Goal: Transaction & Acquisition: Purchase product/service

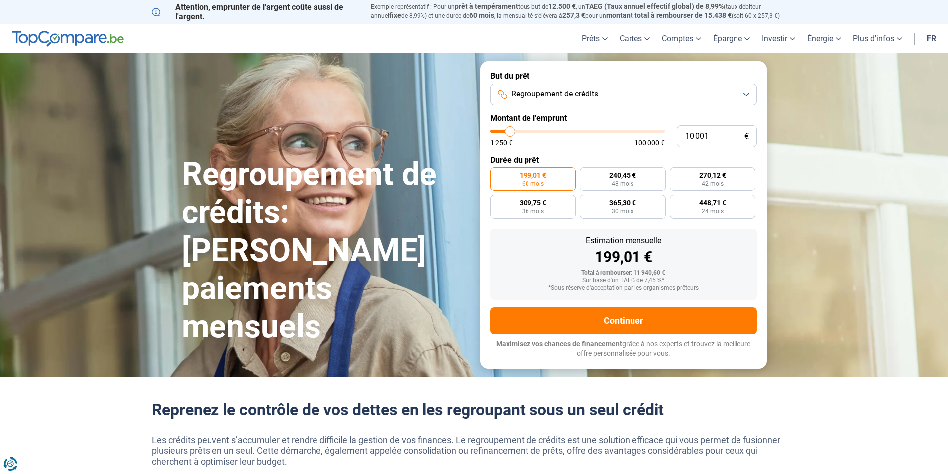
click at [653, 99] on button "Regroupement de crédits" at bounding box center [623, 95] width 267 height 22
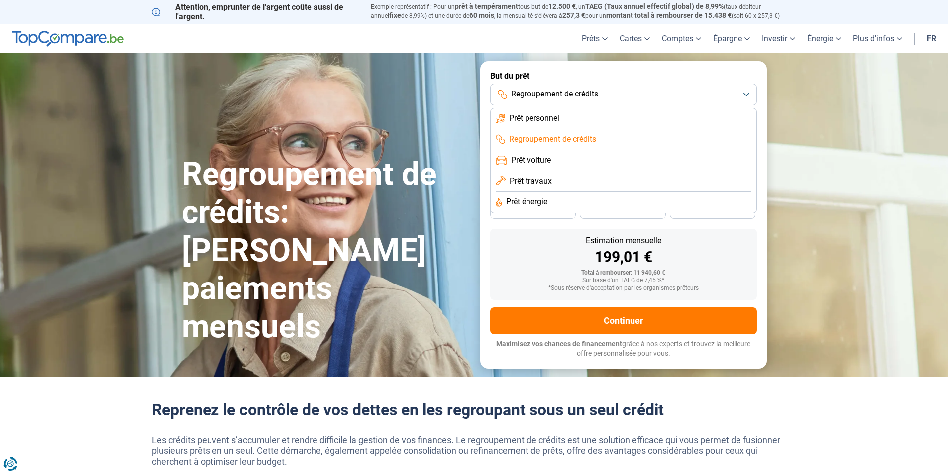
click at [561, 136] on span "Regroupement de crédits" at bounding box center [552, 139] width 87 height 11
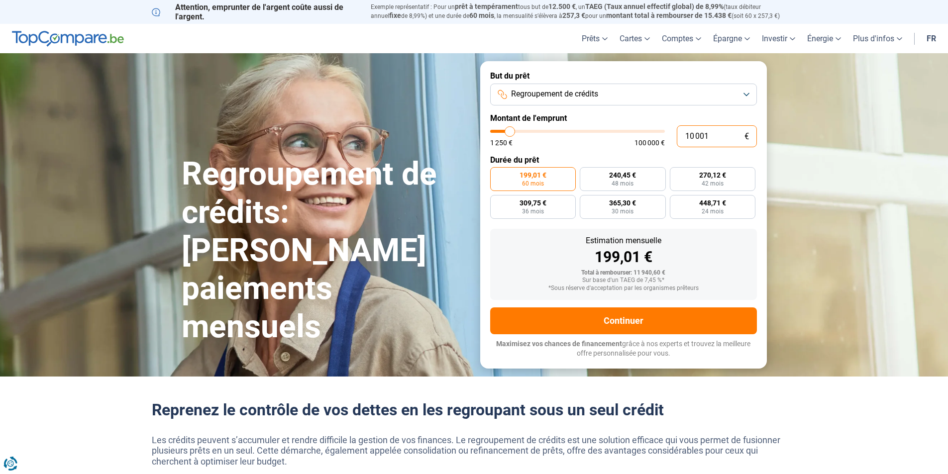
drag, startPoint x: 678, startPoint y: 130, endPoint x: 663, endPoint y: 131, distance: 14.4
click at [665, 131] on div "10 001 € 1 250 € 100 000 €" at bounding box center [623, 136] width 267 height 22
type input "2"
type input "1250"
type input "1 250"
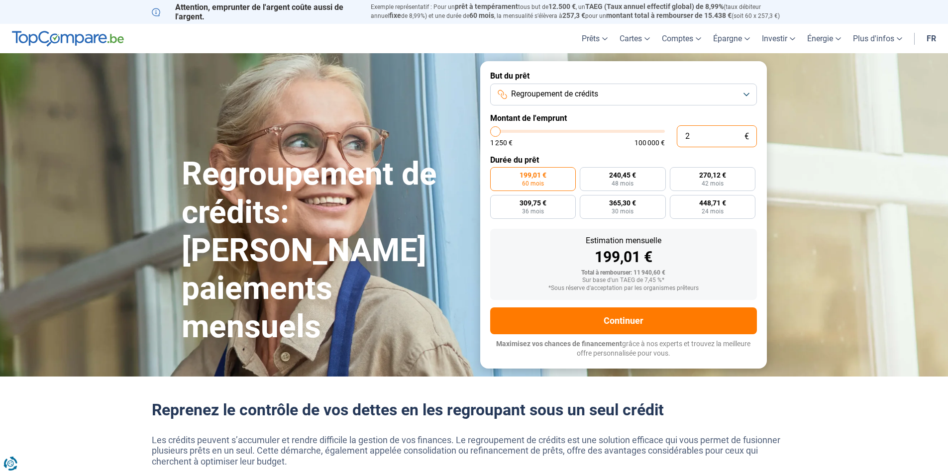
type input "1250"
radio input "true"
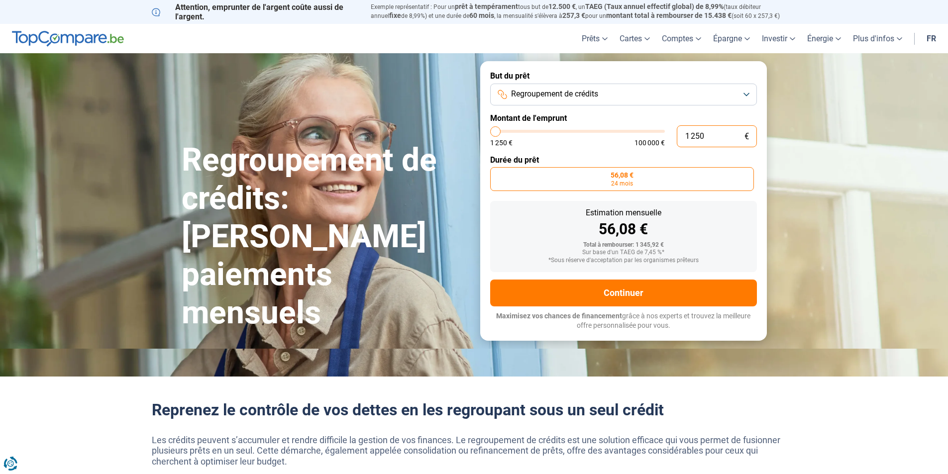
type input "12 506"
type input "12500"
type input "125 060"
type input "100000"
type input "100 000"
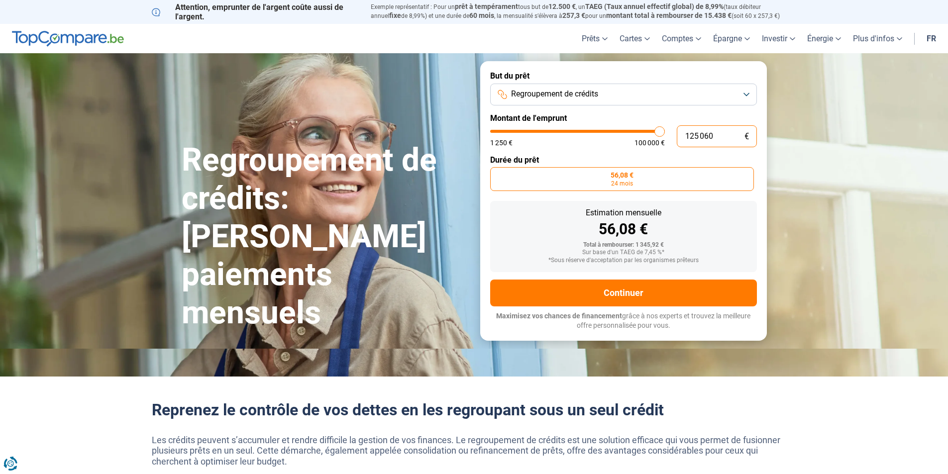
type input "100000"
radio input "false"
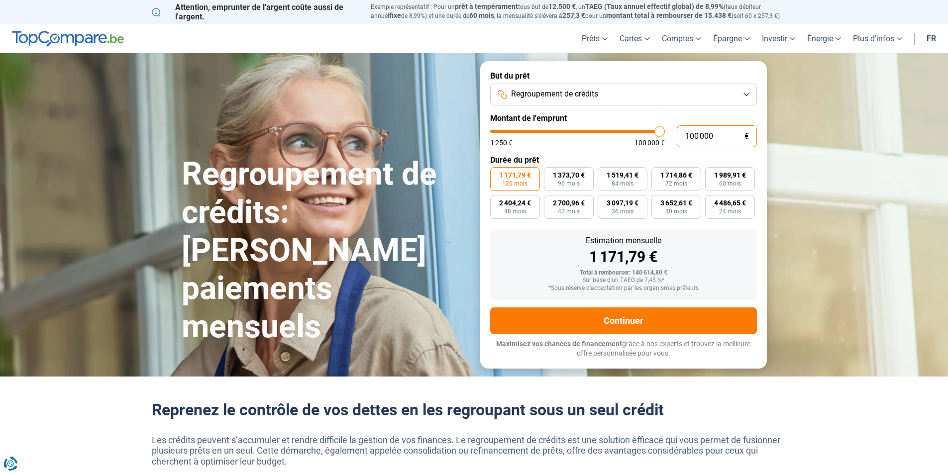
drag, startPoint x: 713, startPoint y: 134, endPoint x: 637, endPoint y: 137, distance: 76.2
click at [638, 137] on div "100 000 € 1 250 € 100 000 €" at bounding box center [623, 136] width 267 height 22
type input "2"
type input "1250"
type input "26"
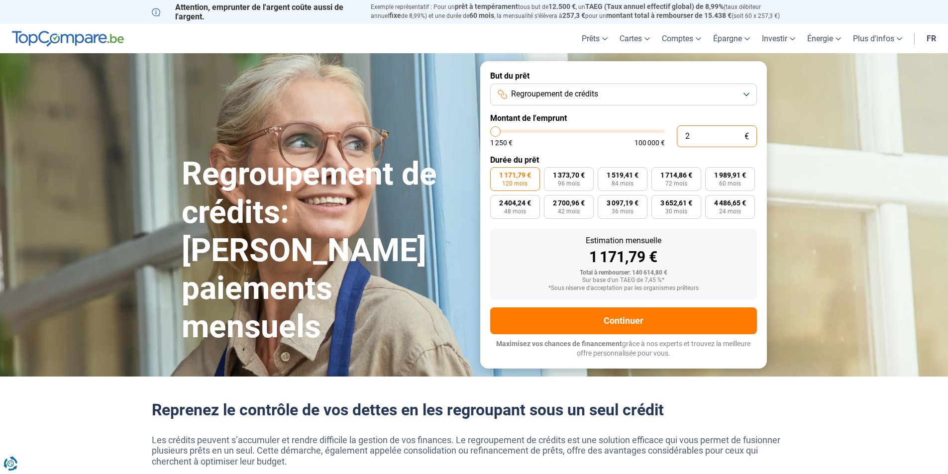
type input "1250"
type input "260"
type input "1250"
type input "2 600"
type input "2500"
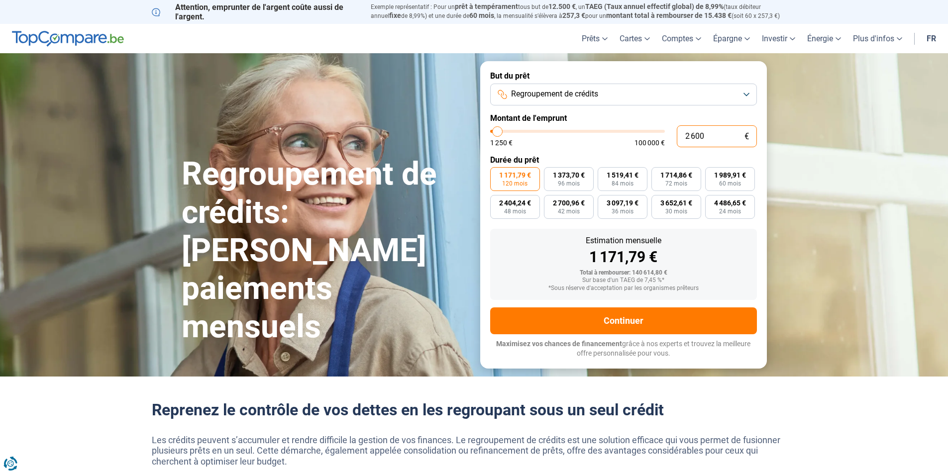
type input "26 000"
type input "26000"
type input "26 000"
click at [833, 236] on section "Regroupement de crédits: [PERSON_NAME] paiements mensuels Regroupement de crédi…" at bounding box center [474, 214] width 948 height 323
click at [575, 182] on span "96 mois" at bounding box center [569, 184] width 22 height 6
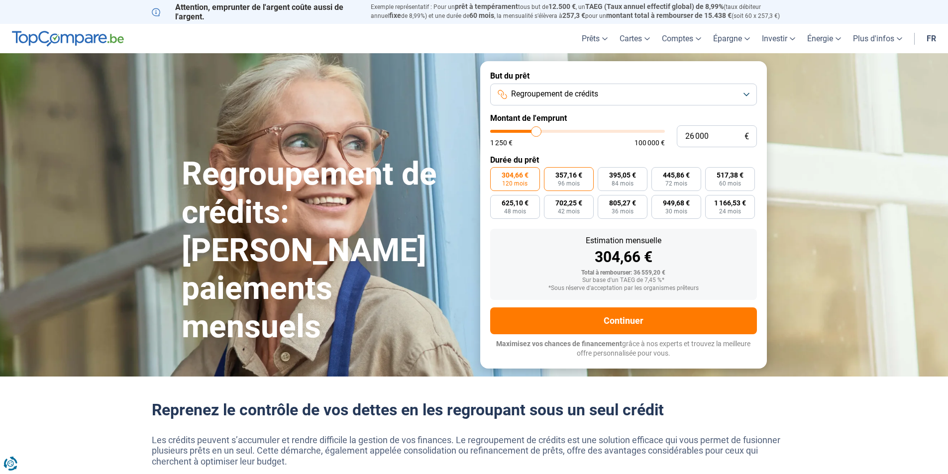
click at [550, 174] on input "357,16 € 96 mois" at bounding box center [547, 170] width 6 height 6
radio input "true"
click at [619, 181] on span "84 mois" at bounding box center [622, 184] width 22 height 6
click at [678, 181] on span "72 mois" at bounding box center [676, 184] width 22 height 6
click at [658, 174] on input "445,86 € 72 mois" at bounding box center [654, 170] width 6 height 6
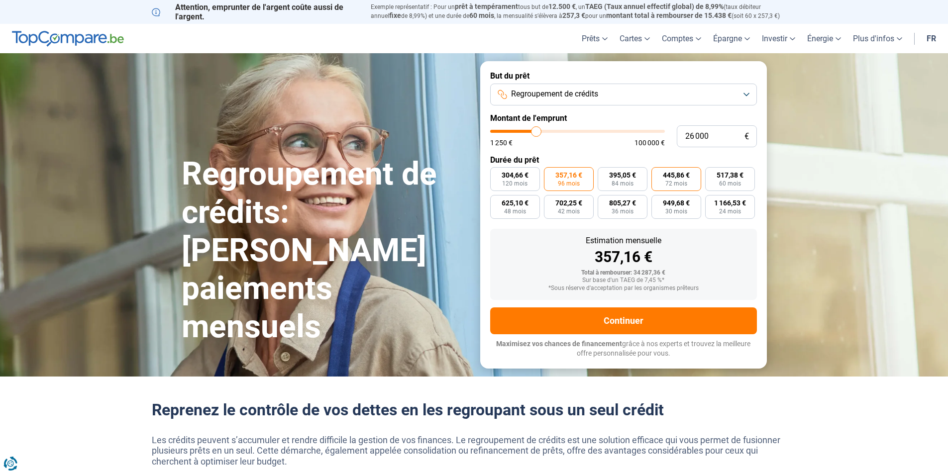
radio input "true"
click at [726, 181] on span "60 mois" at bounding box center [730, 184] width 22 height 6
click at [711, 174] on input "517,38 € 60 mois" at bounding box center [708, 170] width 6 height 6
radio input "true"
